Goal: Navigation & Orientation: Find specific page/section

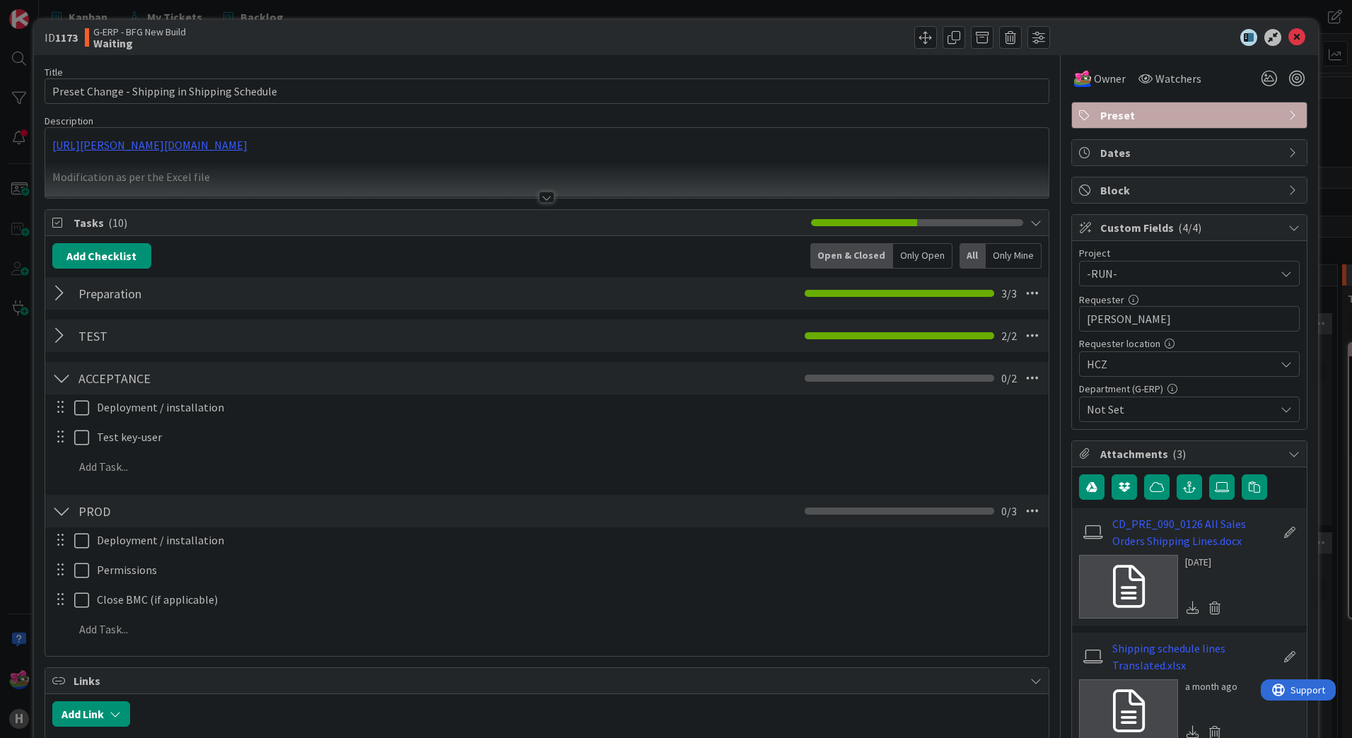
click at [515, 197] on div at bounding box center [546, 180] width 1003 height 36
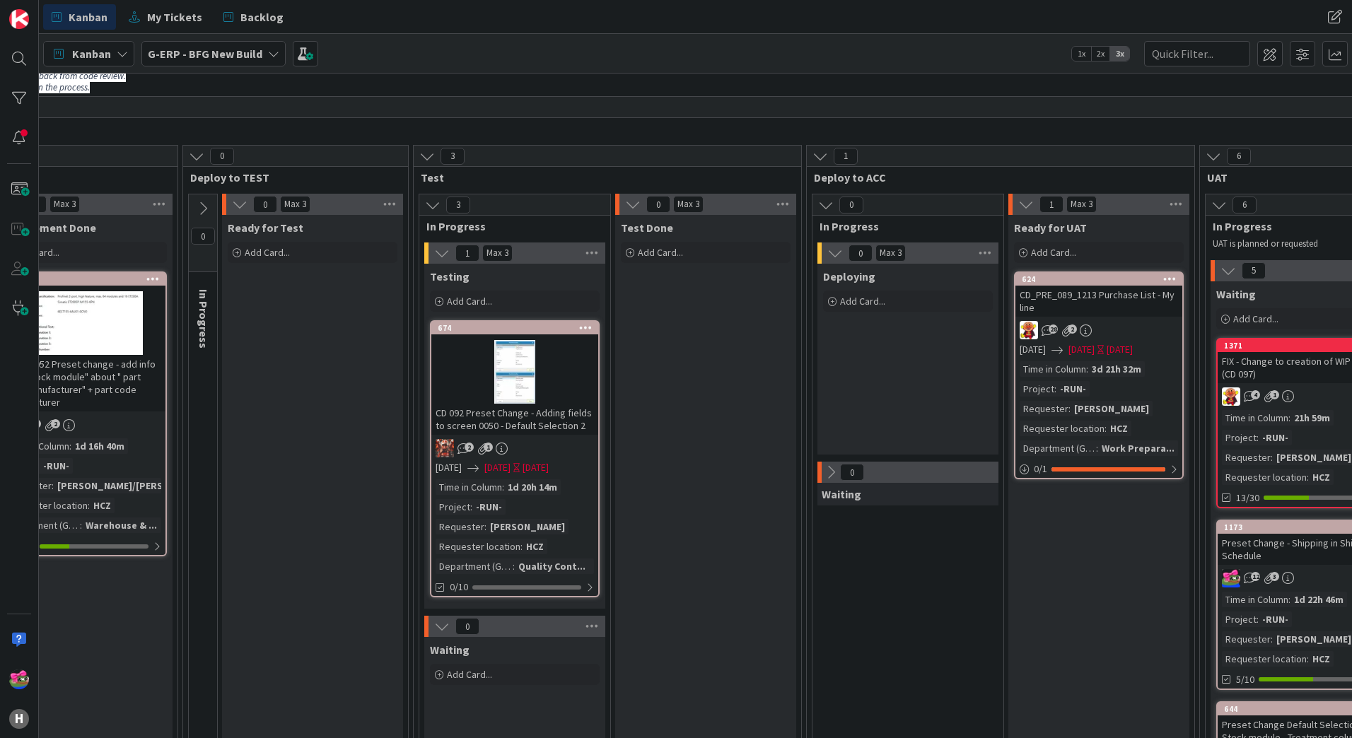
scroll to position [71, 725]
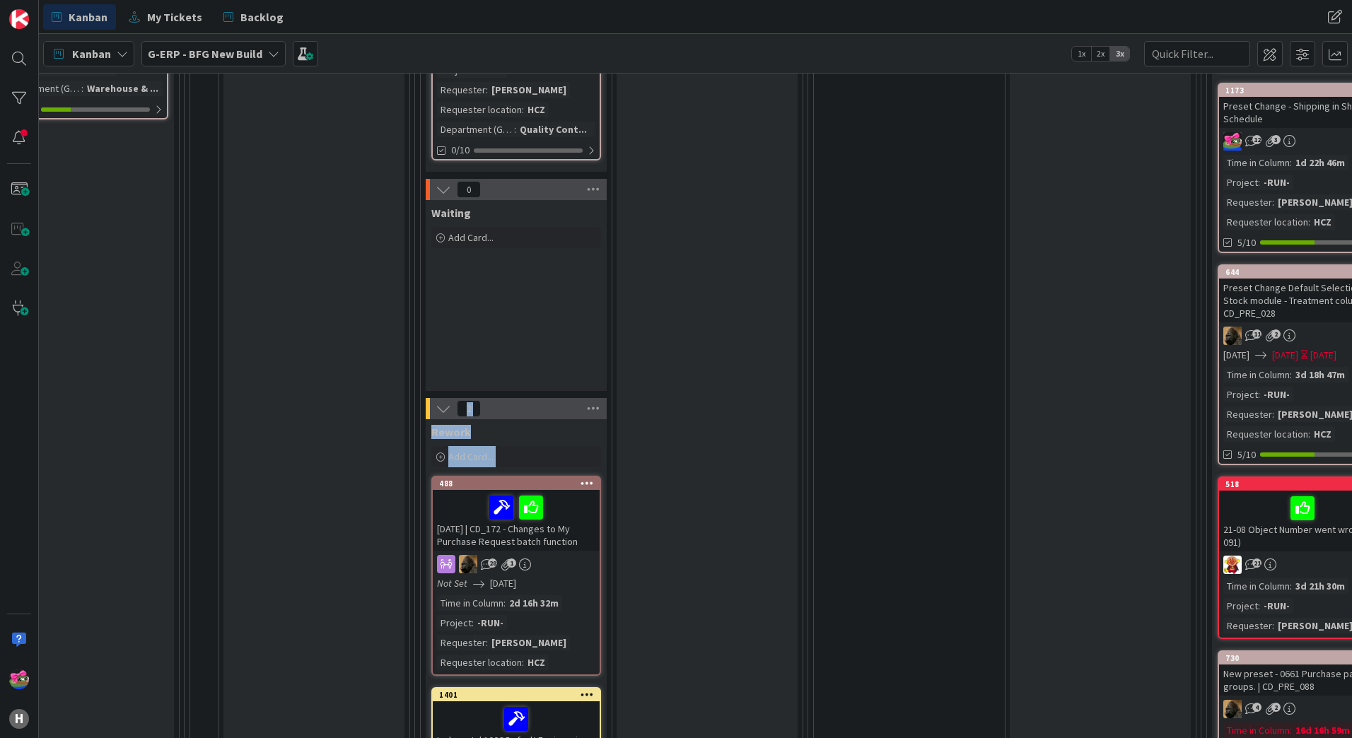
drag, startPoint x: 493, startPoint y: 726, endPoint x: 428, endPoint y: 720, distance: 65.3
click at [428, 720] on div "1 Max 3 Testing Add Card... 674 CD 092 Preset Change - Adding fields to screen …" at bounding box center [516, 455] width 185 height 1299
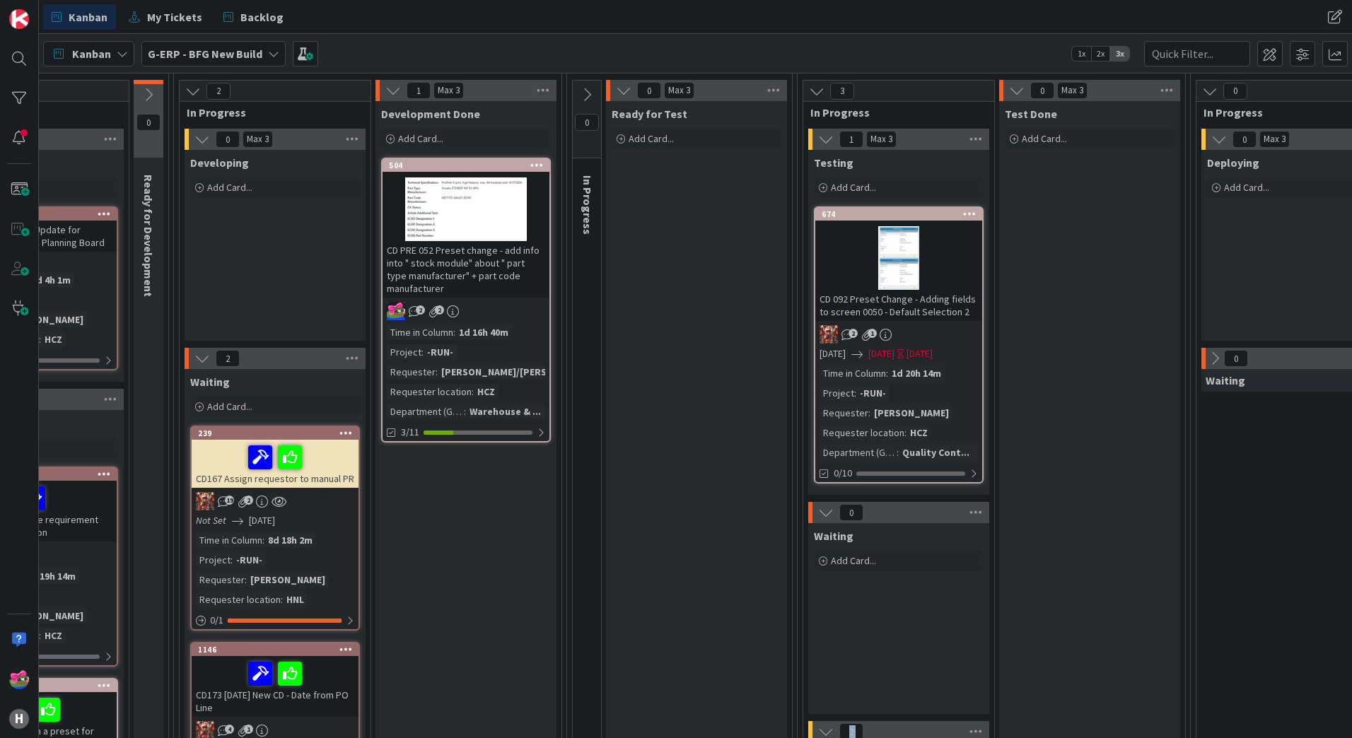
scroll to position [102, 343]
